Goal: Task Accomplishment & Management: Complete application form

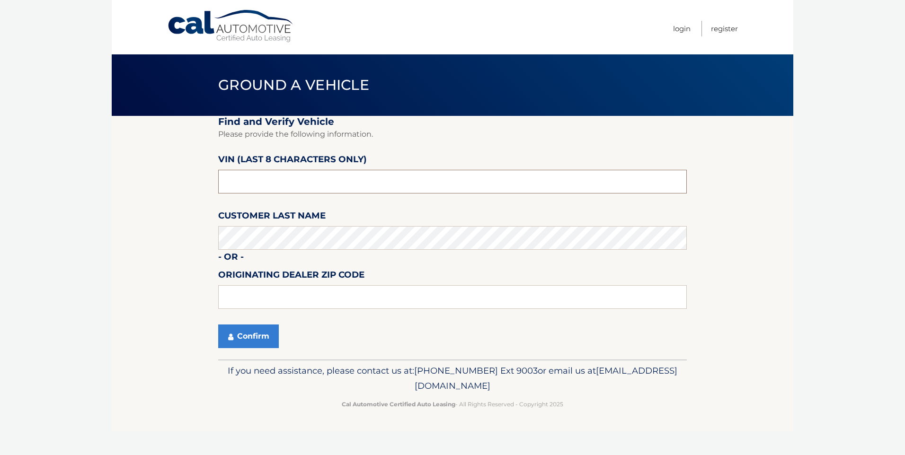
click at [280, 176] on input "text" at bounding box center [452, 182] width 468 height 24
type input "pc515294"
click at [245, 336] on button "Confirm" at bounding box center [248, 337] width 61 height 24
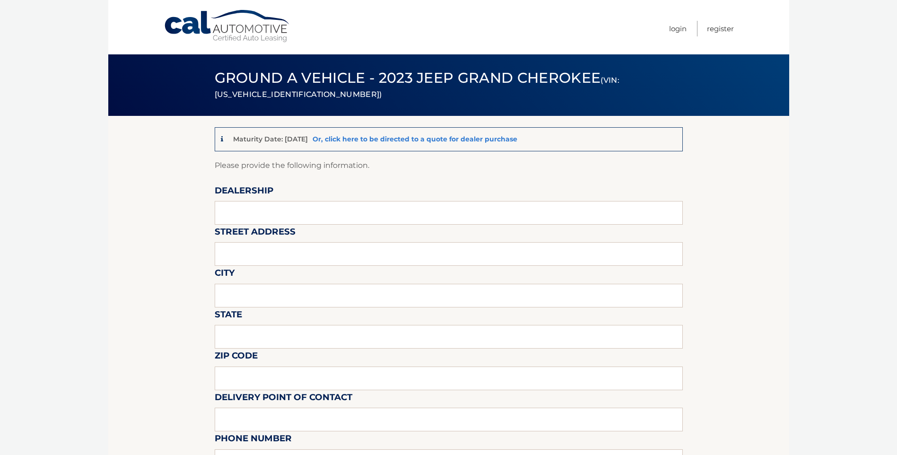
click at [372, 139] on link "Or, click here to be directed to a quote for dealer purchase" at bounding box center [415, 139] width 205 height 9
click at [276, 210] on input "text" at bounding box center [449, 213] width 468 height 24
type input "buhler jeep"
type input "3290 highway 35"
type input "hazlet"
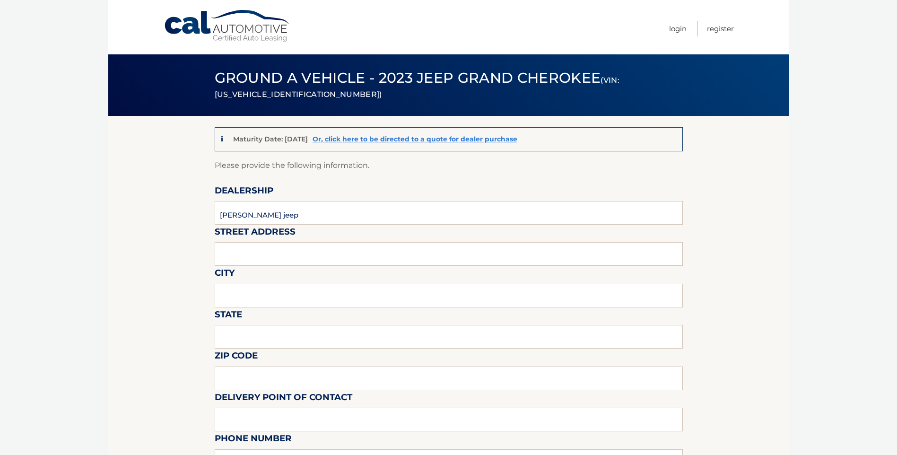
type input "NJ"
type input "07730"
type input "remsen straub"
type input "7323431734"
type input "remsen@buhlerauto.com"
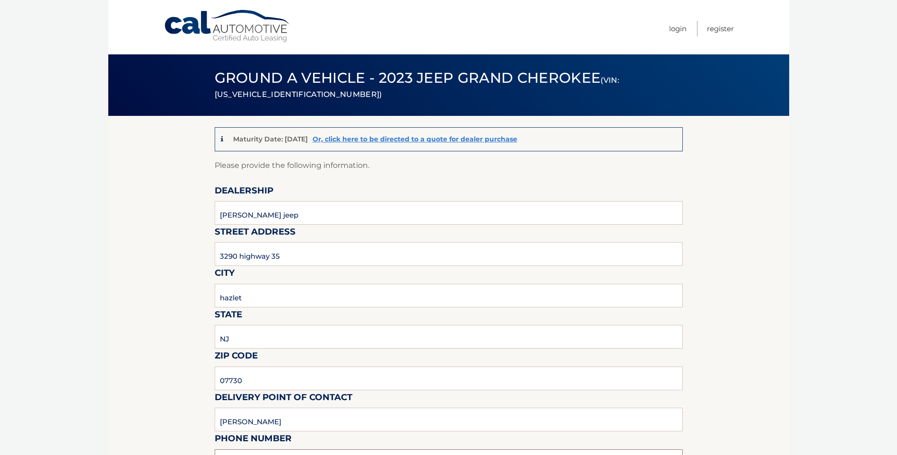
type input "remsen straub"
type input "732 2645000"
type input "remsen@buhlerauto.com"
type input "mike pearson"
type input "mike@buhlerauto.com"
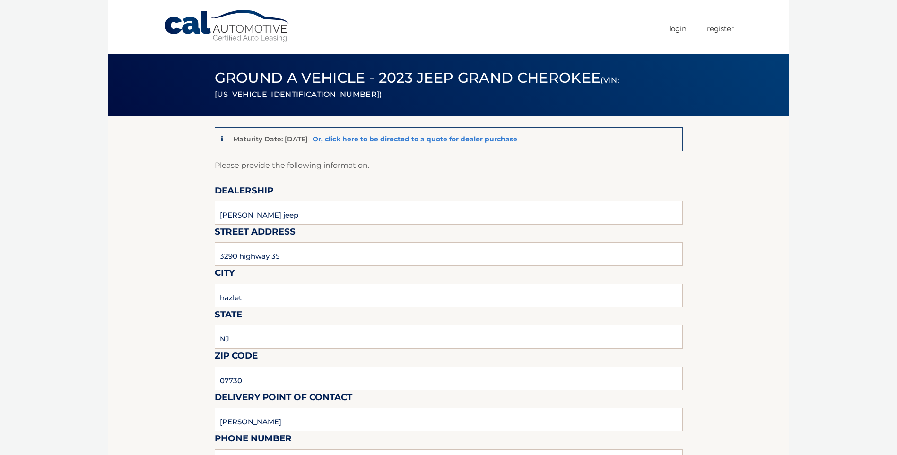
type input "call or text 732 343 1734 before pick up for fastest load"
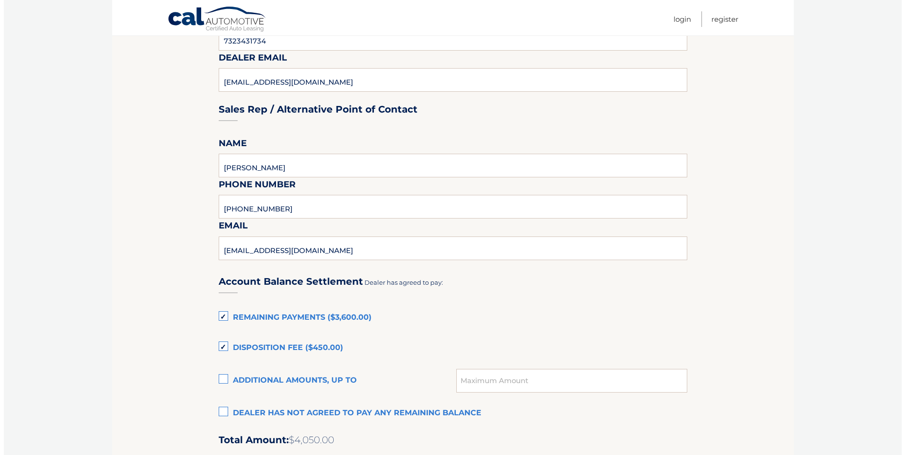
scroll to position [769, 0]
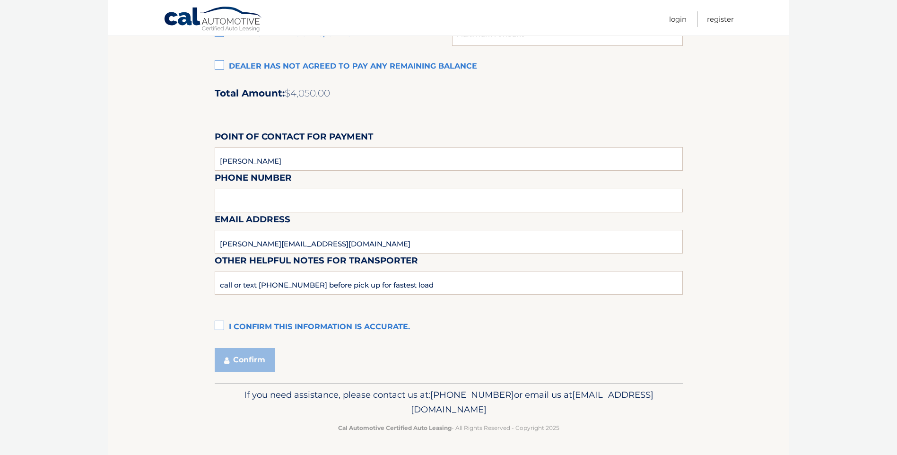
click at [218, 324] on label "I confirm this information is accurate." at bounding box center [449, 327] width 468 height 19
click at [0, 0] on input "I confirm this information is accurate." at bounding box center [0, 0] width 0 height 0
click at [242, 357] on button "Confirm" at bounding box center [245, 360] width 61 height 24
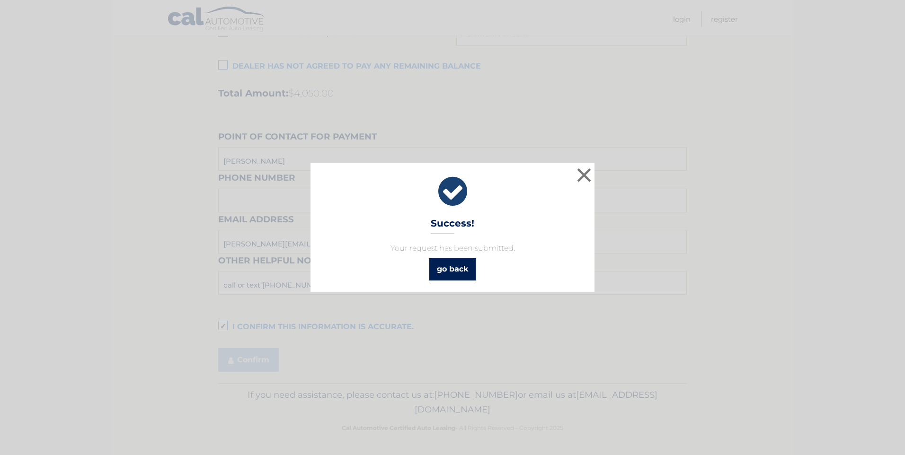
click at [454, 271] on link "go back" at bounding box center [452, 269] width 46 height 23
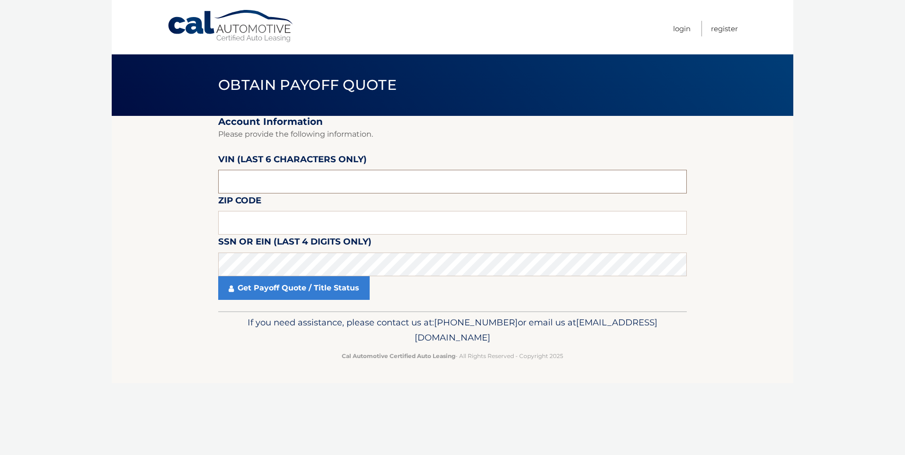
click at [256, 182] on input "text" at bounding box center [452, 182] width 468 height 24
click at [268, 221] on input "text" at bounding box center [452, 223] width 468 height 24
type input "08857"
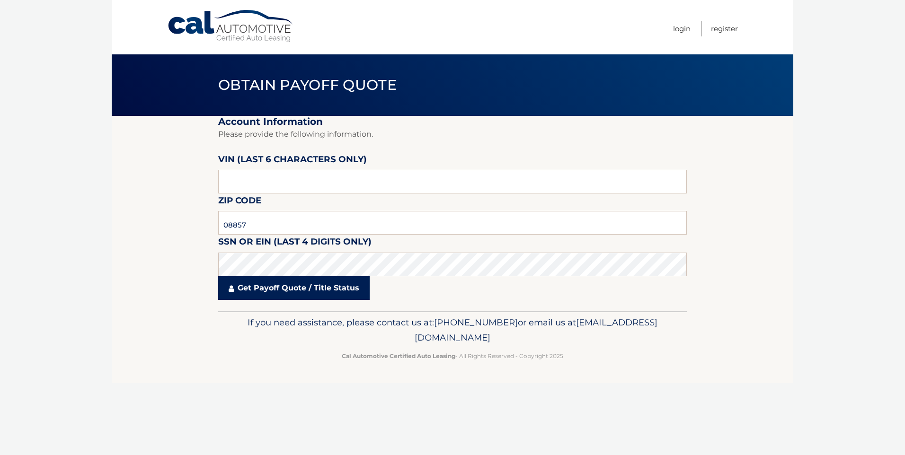
click at [275, 287] on link "Get Payoff Quote / Title Status" at bounding box center [293, 288] width 151 height 24
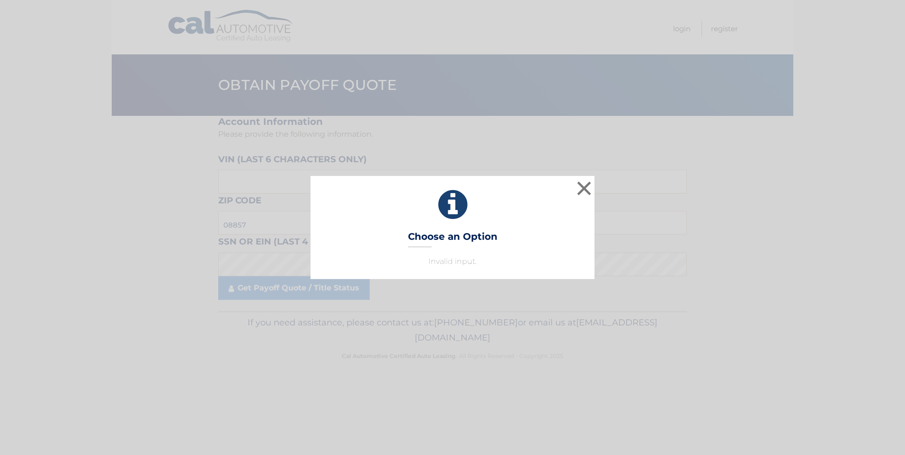
drag, startPoint x: 422, startPoint y: 238, endPoint x: 414, endPoint y: 239, distance: 8.2
click at [423, 238] on h3 "Choose an Option" at bounding box center [452, 239] width 89 height 17
click at [584, 189] on button "×" at bounding box center [583, 188] width 19 height 19
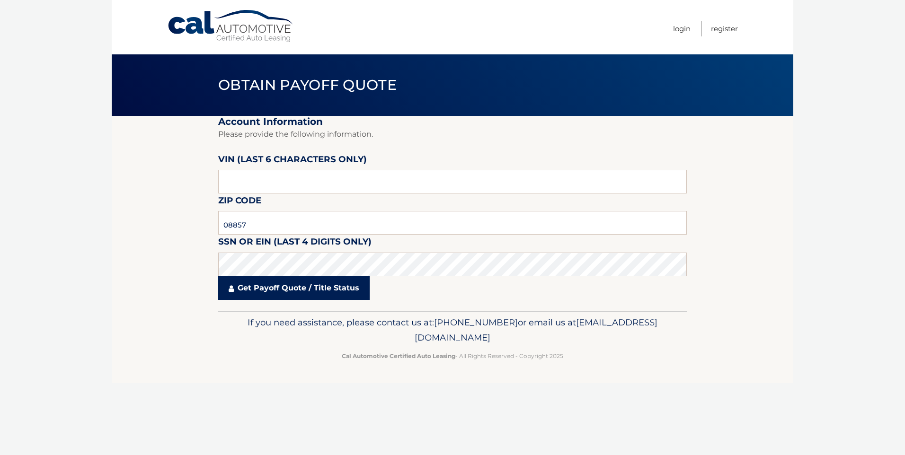
click at [250, 288] on link "Get Payoff Quote / Title Status" at bounding box center [293, 288] width 151 height 24
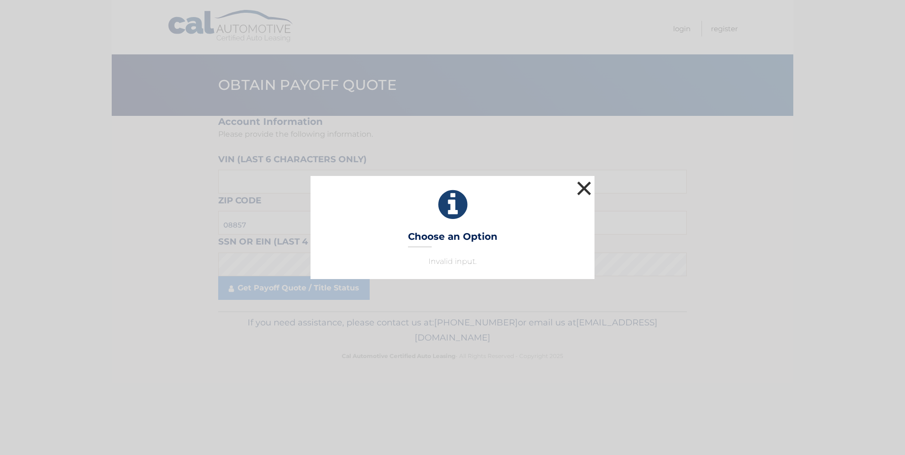
click at [587, 187] on button "×" at bounding box center [583, 188] width 19 height 19
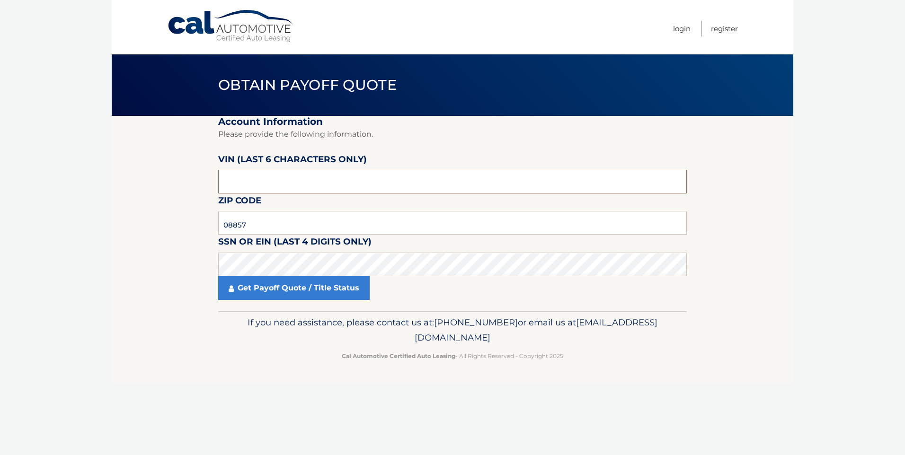
click at [239, 179] on input "text" at bounding box center [452, 182] width 468 height 24
click at [268, 179] on input "text" at bounding box center [452, 182] width 468 height 24
type input "515294"
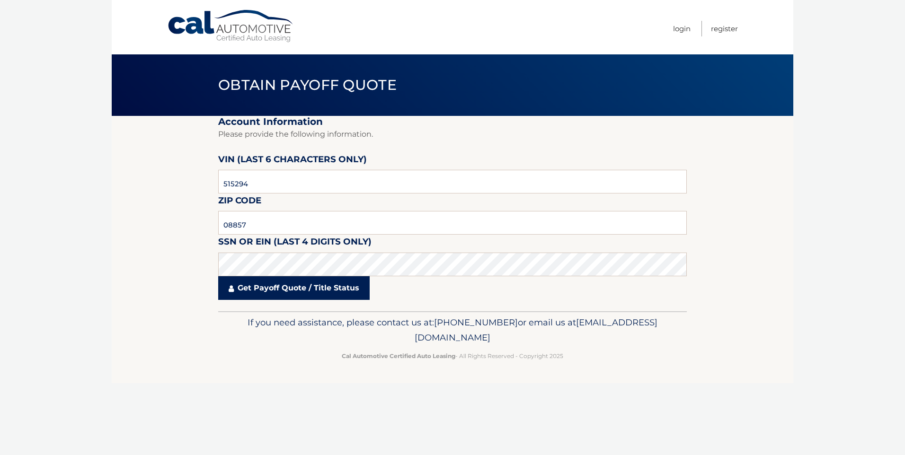
click at [278, 290] on link "Get Payoff Quote / Title Status" at bounding box center [293, 288] width 151 height 24
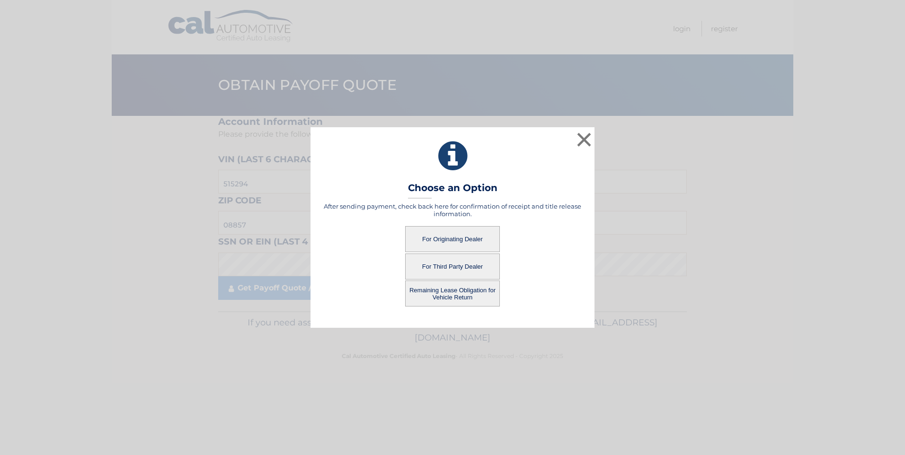
click at [450, 265] on button "For Third Party Dealer" at bounding box center [452, 267] width 95 height 26
click at [448, 266] on button "For Third Party Dealer" at bounding box center [452, 267] width 95 height 26
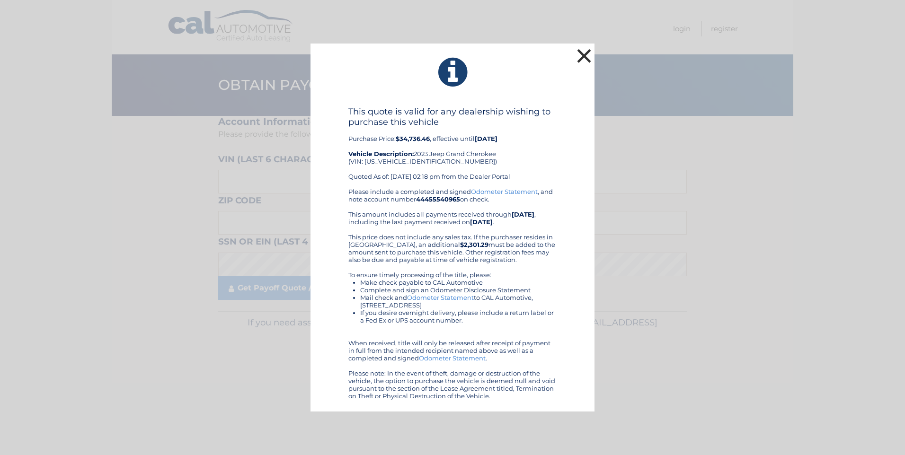
click at [584, 55] on button "×" at bounding box center [583, 55] width 19 height 19
